Goal: Task Accomplishment & Management: Manage account settings

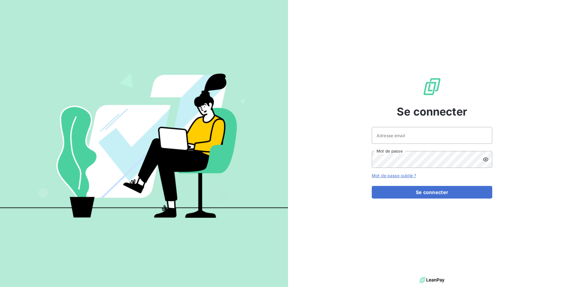
drag, startPoint x: 503, startPoint y: 5, endPoint x: 394, endPoint y: 86, distance: 136.0
click at [391, 57] on div "Se connecter Adresse email Mot de passe Mot de passe oublié ? Se connecter" at bounding box center [432, 138] width 120 height 276
click at [403, 137] on input "Adresse email" at bounding box center [432, 135] width 120 height 17
type input "[EMAIL_ADDRESS][DOMAIN_NAME]"
click at [372, 186] on button "Se connecter" at bounding box center [432, 192] width 120 height 13
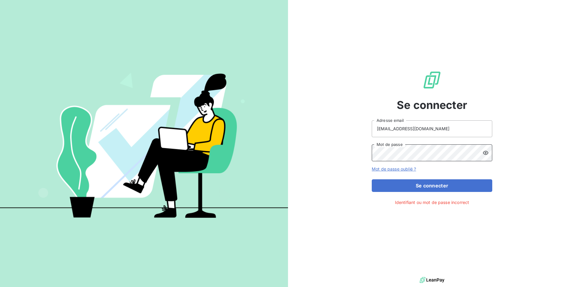
click at [361, 155] on div "Se connecter [EMAIL_ADDRESS][DOMAIN_NAME] Adresse email Mot de passe Mot de pas…" at bounding box center [432, 138] width 288 height 276
click at [372, 180] on button "Se connecter" at bounding box center [432, 186] width 120 height 13
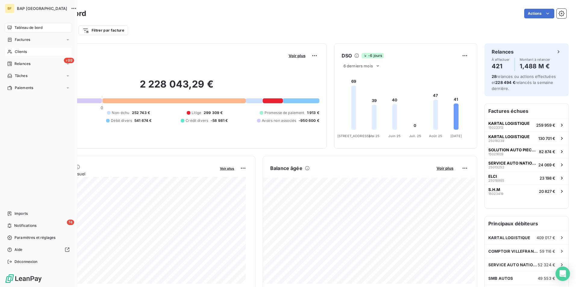
click at [25, 52] on span "Clients" at bounding box center [21, 51] width 12 height 5
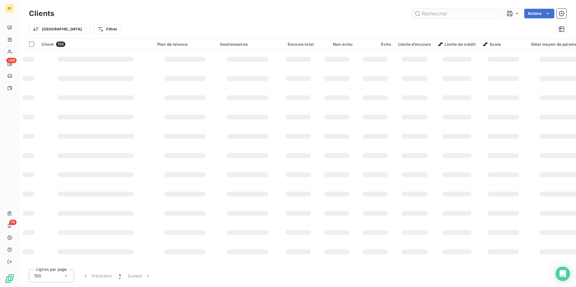
click at [433, 10] on input "text" at bounding box center [457, 14] width 90 height 10
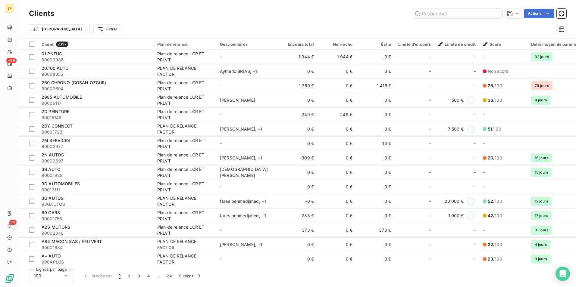
click at [435, 12] on input "text" at bounding box center [457, 14] width 90 height 10
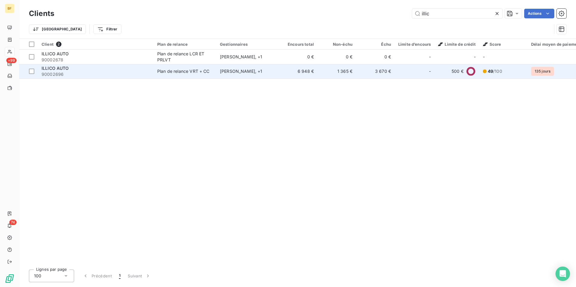
type input "illic"
click at [310, 75] on td "6 948 €" at bounding box center [298, 71] width 39 height 14
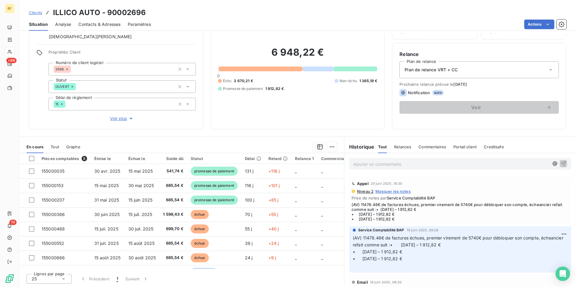
scroll to position [512, 0]
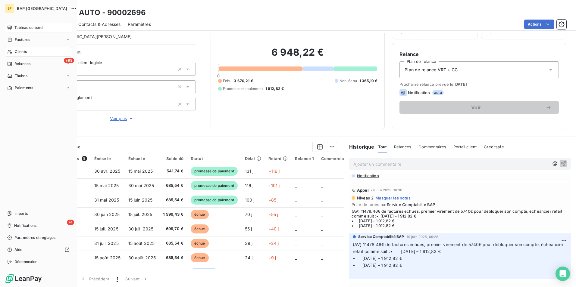
click at [11, 25] on div "Tableau de bord" at bounding box center [38, 28] width 67 height 10
